Goal: Information Seeking & Learning: Learn about a topic

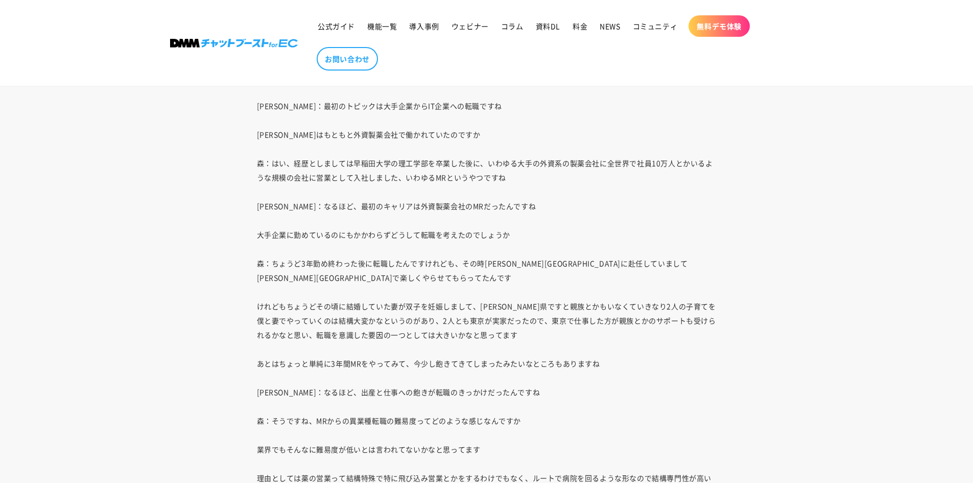
scroll to position [2402, 0]
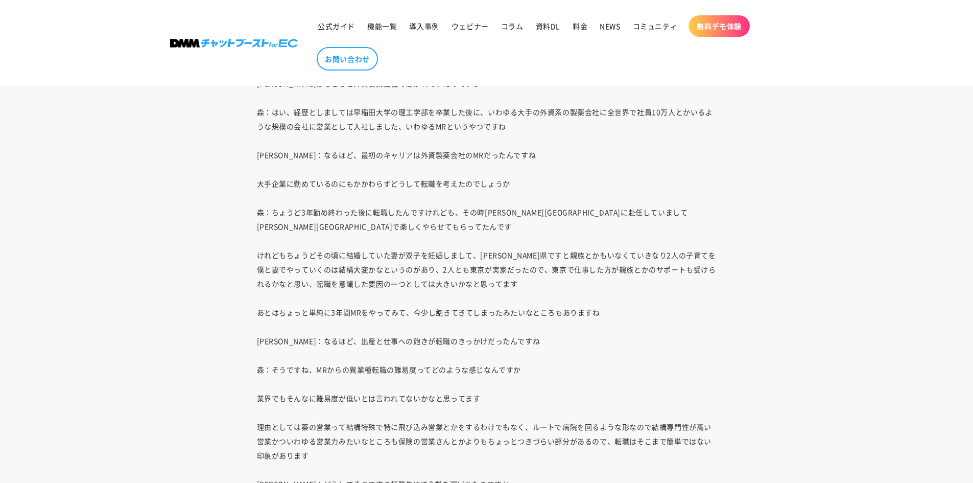
drag, startPoint x: 379, startPoint y: 243, endPoint x: 373, endPoint y: 235, distance: 10.5
click at [373, 235] on p "上田：最初のトピックは大手企業からIT企業への転職ですね 森さんはもともと外資製薬会社で働かれていたのですか 森：はい、経歴としましては早稲田大学の理工学部を…" at bounding box center [487, 477] width 460 height 859
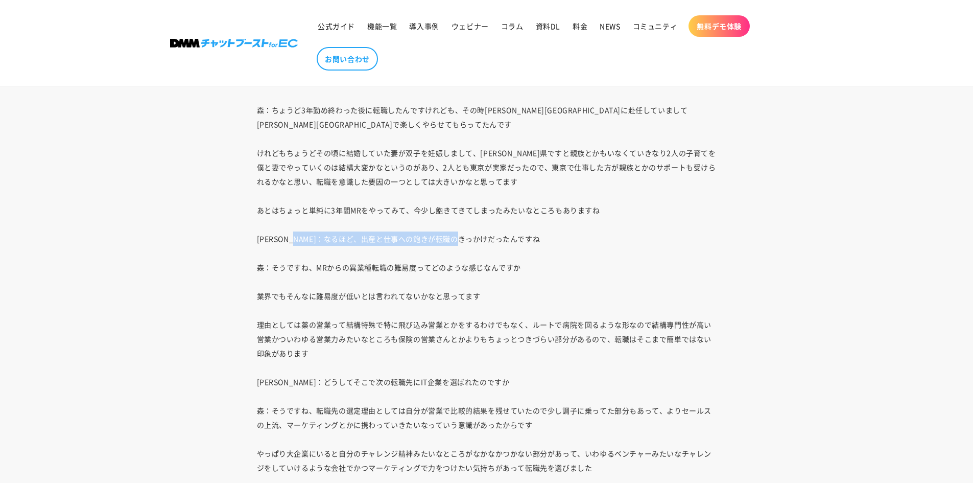
drag, startPoint x: 316, startPoint y: 222, endPoint x: 523, endPoint y: 228, distance: 206.5
click at [523, 228] on p "上田：最初のトピックは大手企業からIT企業への転職ですね 森さんはもともと外資製薬会社で働かれていたのですか 森：はい、経歴としましては早稲田大学の理工学部を…" at bounding box center [487, 374] width 460 height 859
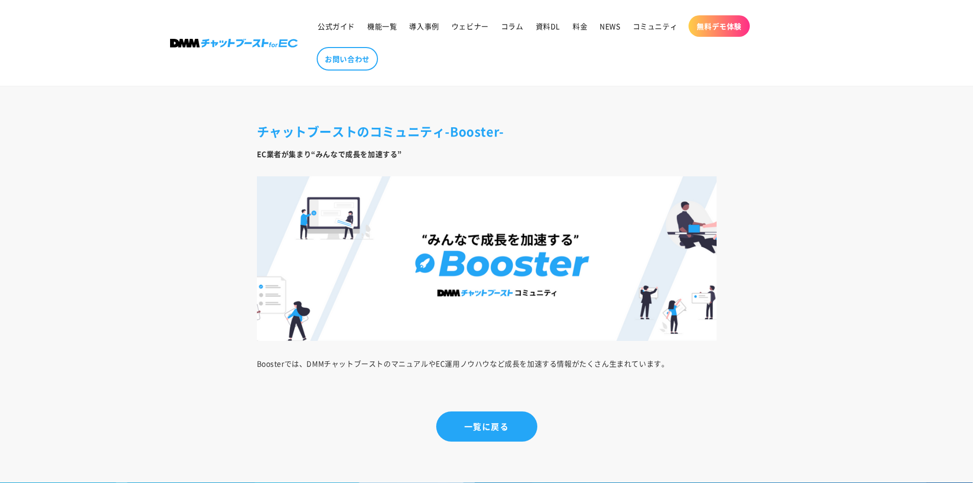
scroll to position [6490, 0]
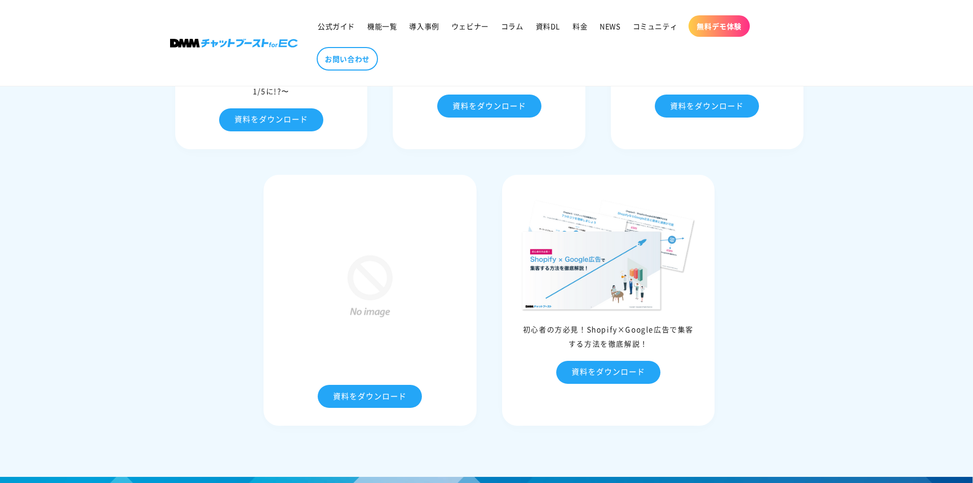
scroll to position [5014, 0]
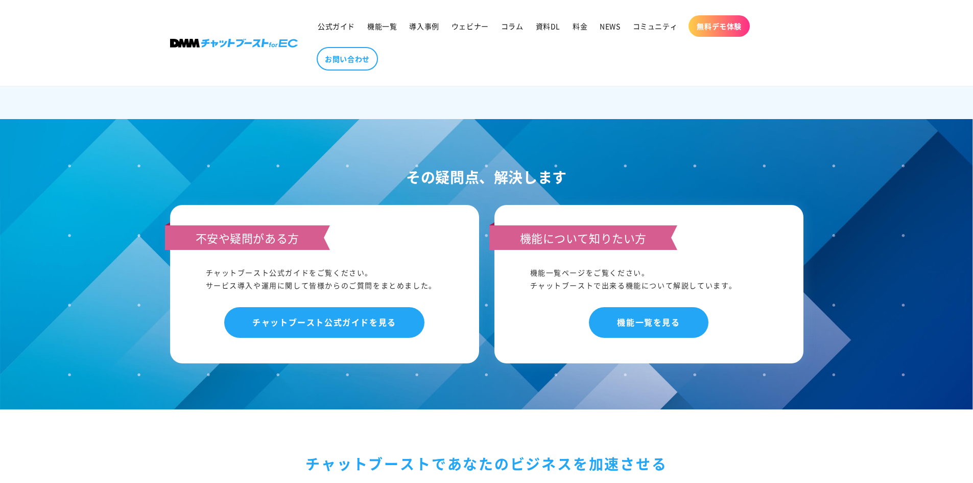
drag, startPoint x: 833, startPoint y: 390, endPoint x: 828, endPoint y: 388, distance: 6.2
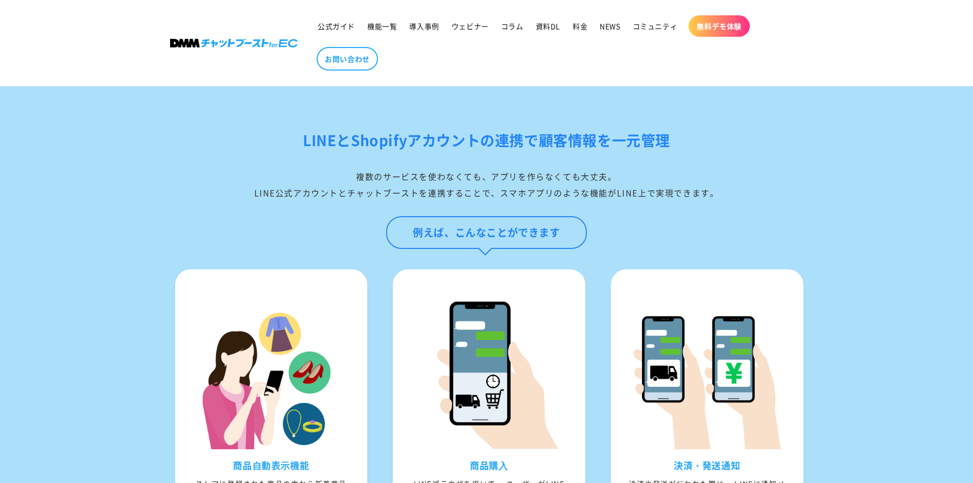
scroll to position [1073, 0]
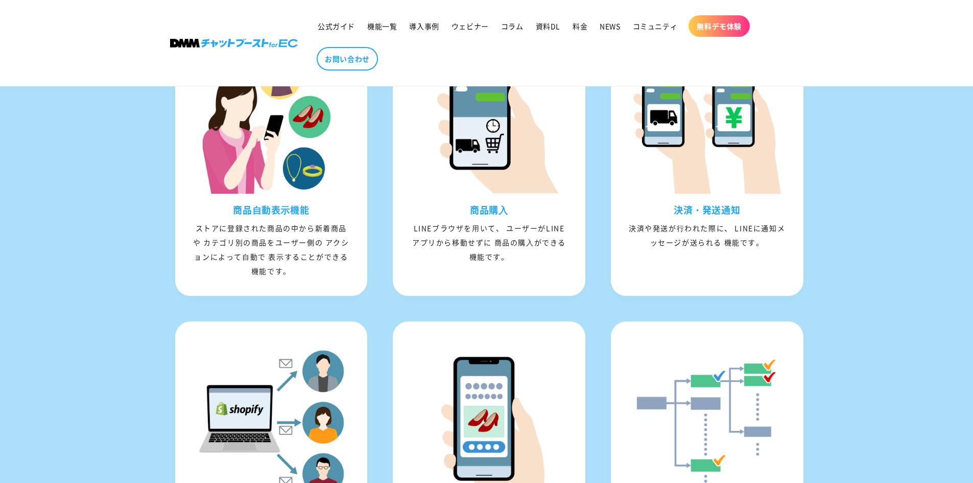
click at [528, 158] on img at bounding box center [489, 115] width 157 height 157
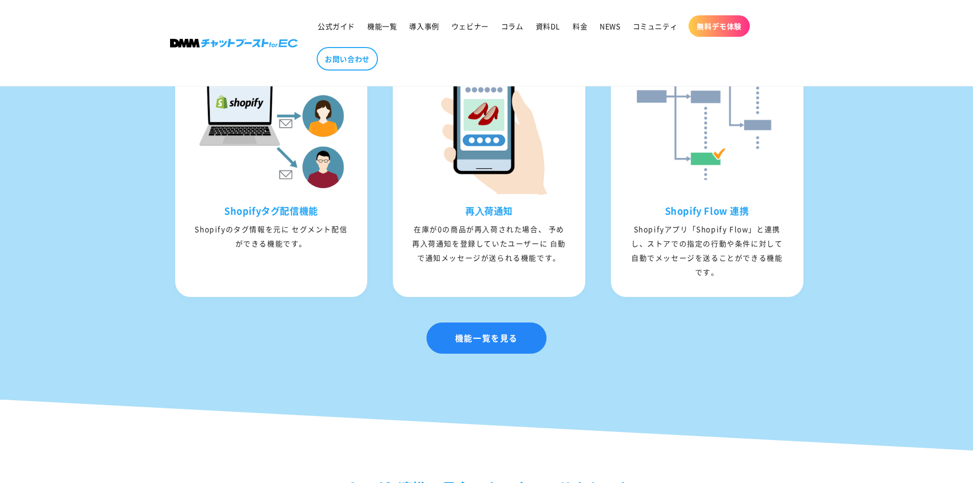
scroll to position [1533, 0]
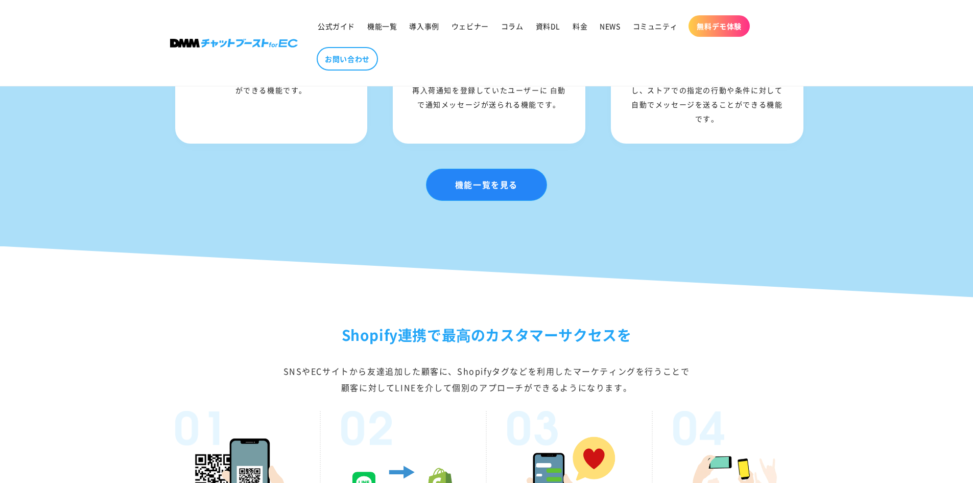
click at [469, 200] on link "機能一覧を見る" at bounding box center [487, 184] width 120 height 31
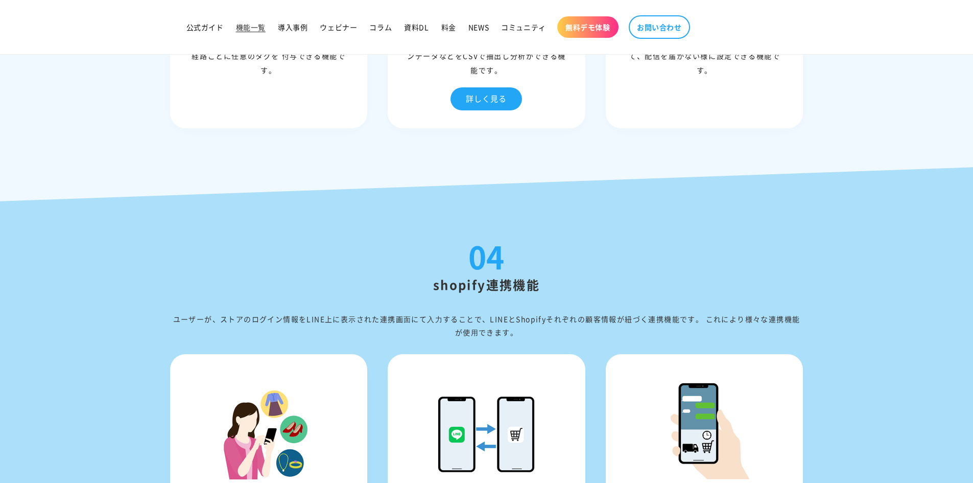
scroll to position [3168, 0]
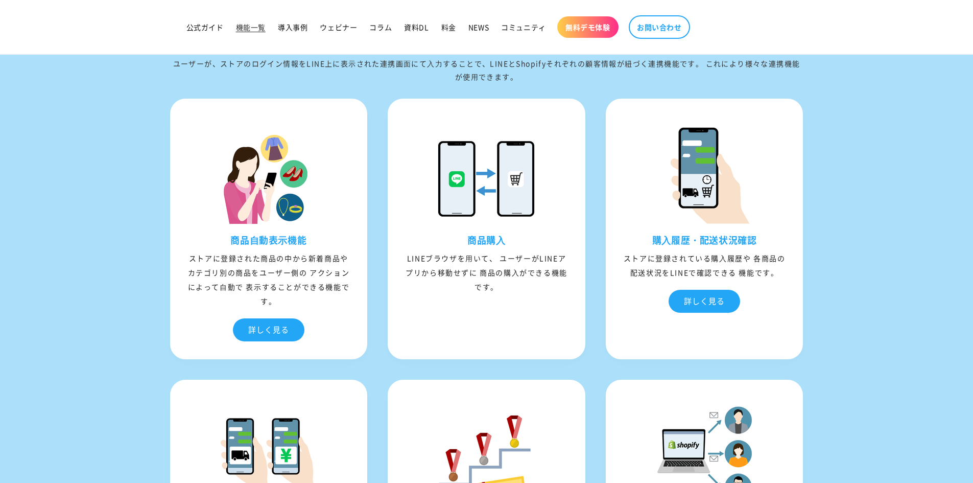
click at [426, 258] on div "LINEブラウザを⽤いて、 ユーザーがLINEアプリから移動せずに 商品の購⼊ができる機能です。" at bounding box center [486, 272] width 193 height 43
drag, startPoint x: 511, startPoint y: 287, endPoint x: 526, endPoint y: 309, distance: 27.5
click at [526, 309] on div "商品購⼊ LINEブラウザを⽤いて、 ユーザーがLINEアプリから移動せずに 商品の購⼊ができる機能です。" at bounding box center [486, 271] width 193 height 75
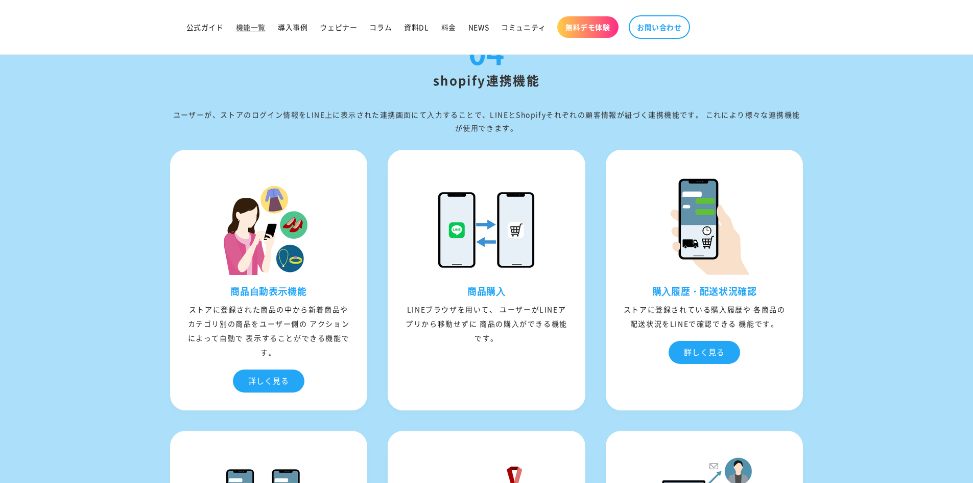
click at [256, 376] on div "詳しく見る" at bounding box center [269, 380] width 72 height 23
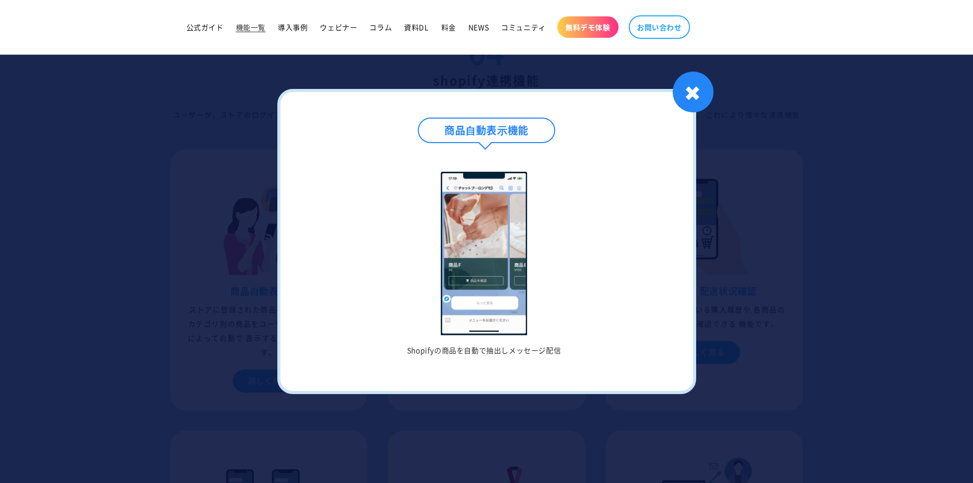
scroll to position [3219, 0]
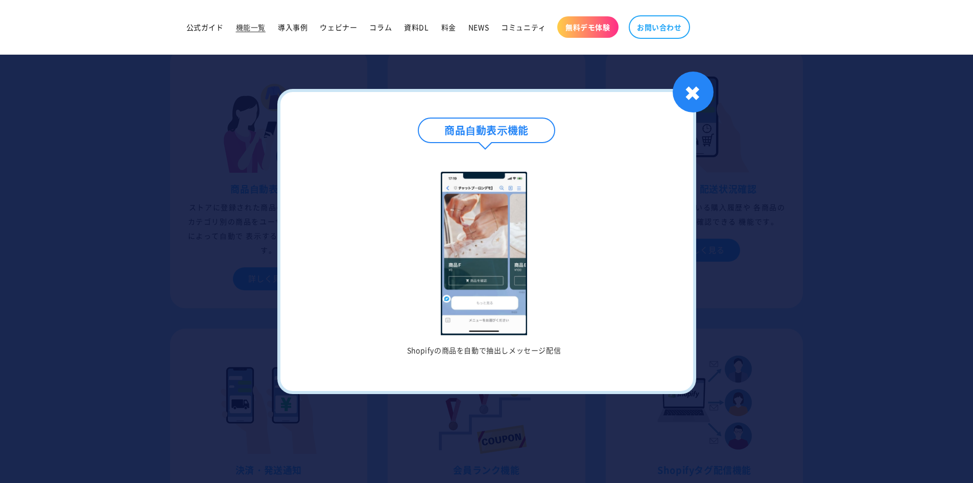
click at [692, 98] on div "✖" at bounding box center [693, 92] width 41 height 41
